Goal: Transaction & Acquisition: Purchase product/service

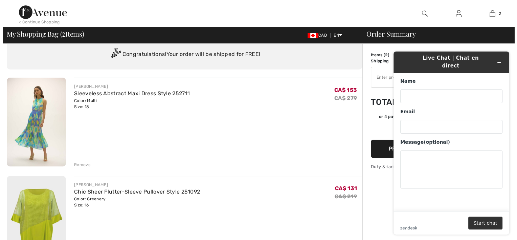
scroll to position [22, 0]
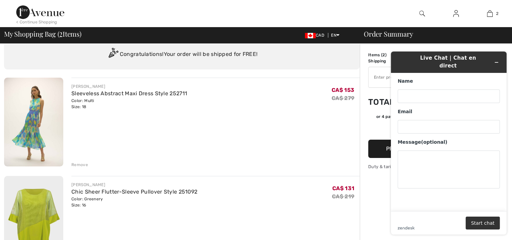
click at [421, 12] on img at bounding box center [422, 13] width 6 height 8
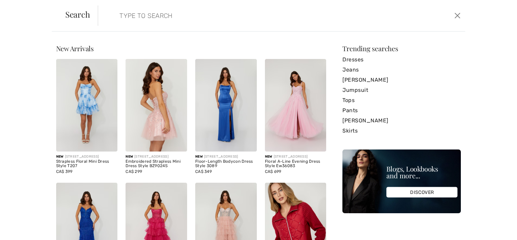
paste input "Joseph Ribkoff Top 253795"
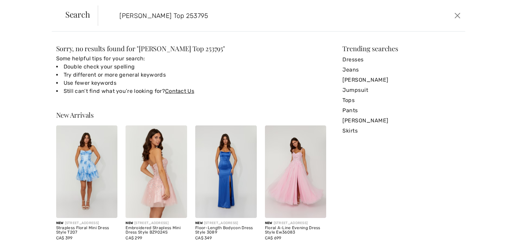
type input "Joseph Ribkoff Top 253795"
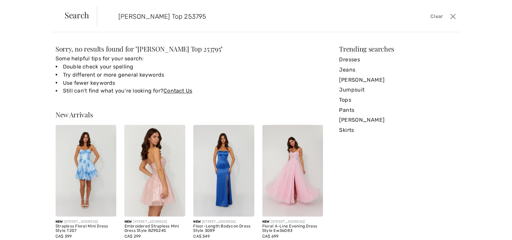
scroll to position [0, 0]
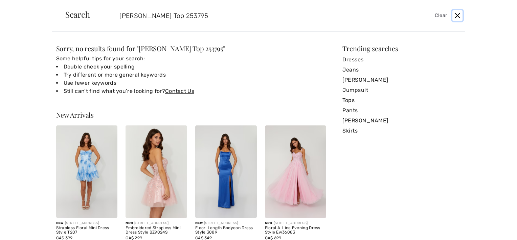
click at [458, 15] on button "Close" at bounding box center [458, 15] width 10 height 11
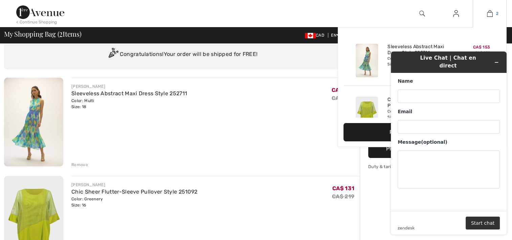
click at [491, 14] on img at bounding box center [490, 13] width 6 height 8
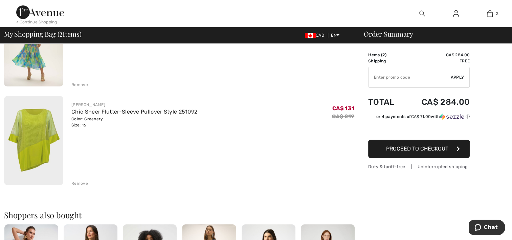
scroll to position [26, 0]
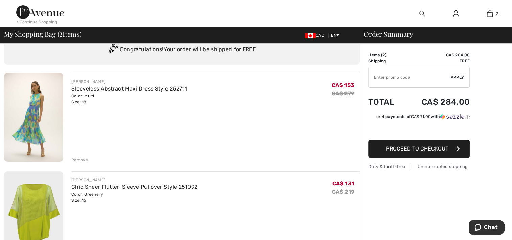
click at [34, 114] on img at bounding box center [33, 117] width 59 height 89
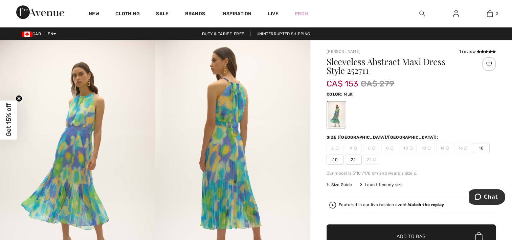
click at [284, 61] on img at bounding box center [232, 156] width 155 height 233
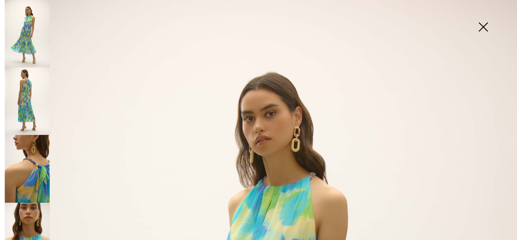
click at [483, 27] on img at bounding box center [484, 27] width 34 height 35
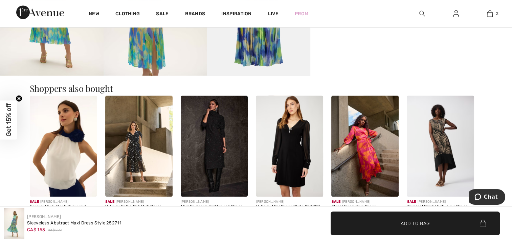
scroll to position [542, 0]
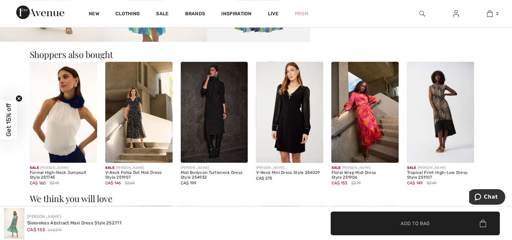
click at [64, 123] on img at bounding box center [63, 112] width 67 height 101
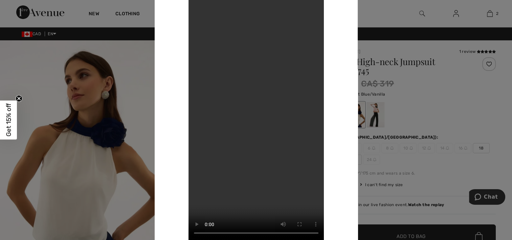
click at [127, 82] on div at bounding box center [256, 120] width 512 height 240
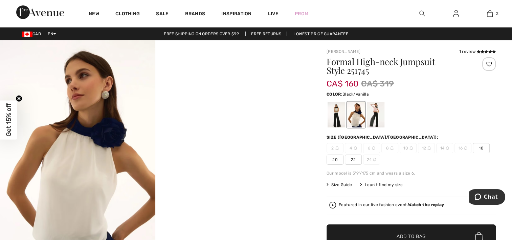
click at [336, 115] on div at bounding box center [337, 114] width 18 height 25
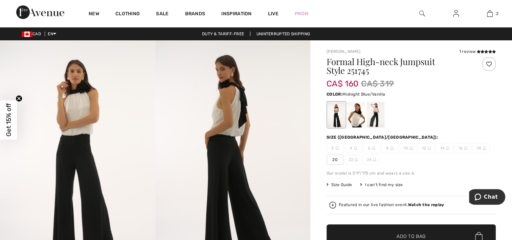
click at [359, 116] on div at bounding box center [356, 114] width 18 height 25
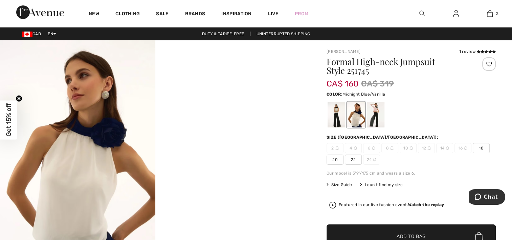
click at [359, 116] on div at bounding box center [356, 114] width 18 height 25
click at [377, 114] on div at bounding box center [376, 114] width 18 height 25
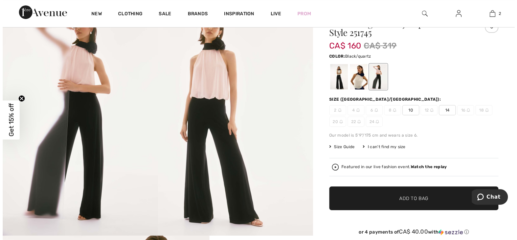
scroll to position [34, 0]
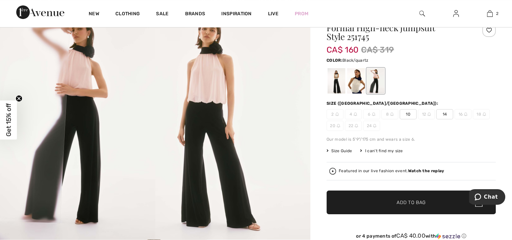
click at [204, 115] on img at bounding box center [232, 122] width 155 height 233
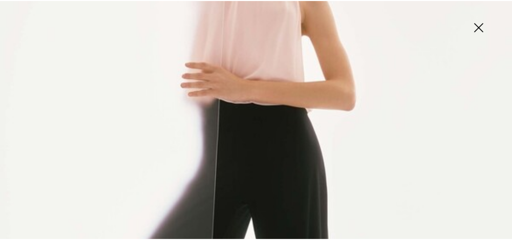
scroll to position [203, 0]
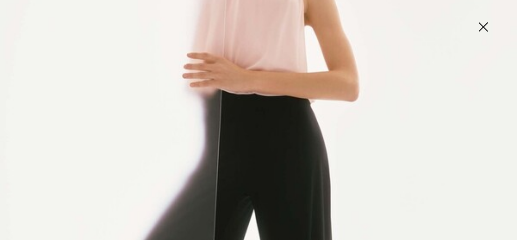
click at [484, 26] on img at bounding box center [484, 27] width 34 height 35
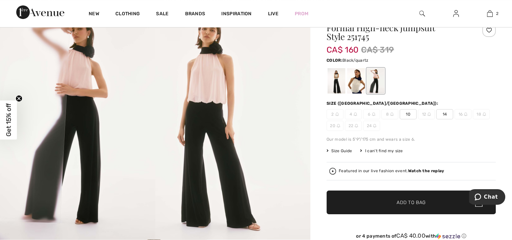
click at [378, 79] on div at bounding box center [376, 80] width 18 height 25
click at [358, 82] on div at bounding box center [356, 80] width 18 height 25
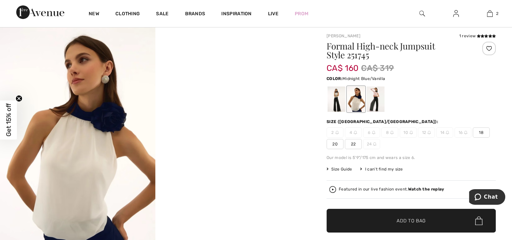
scroll to position [0, 0]
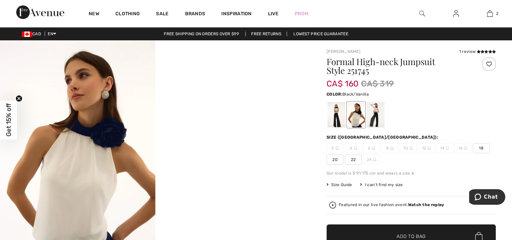
click at [335, 115] on div at bounding box center [337, 114] width 18 height 25
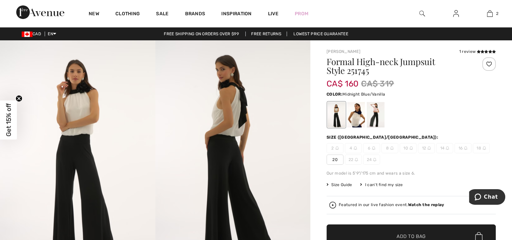
click at [356, 115] on div at bounding box center [356, 114] width 18 height 25
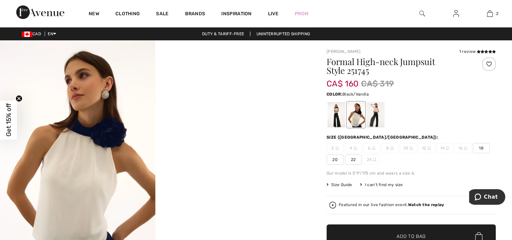
click at [336, 115] on div at bounding box center [337, 114] width 18 height 25
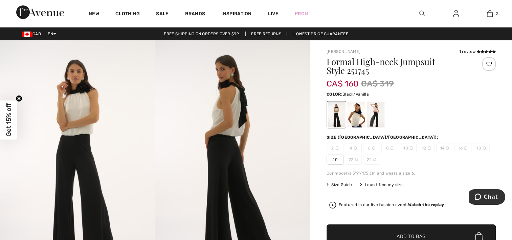
click at [335, 158] on span "20" at bounding box center [335, 159] width 17 height 10
click at [347, 183] on span "Size Guide" at bounding box center [339, 184] width 25 height 6
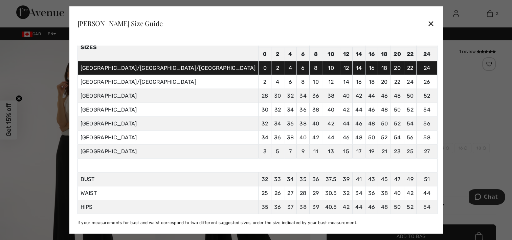
scroll to position [43, 0]
click at [428, 23] on div "✕" at bounding box center [431, 23] width 7 height 14
